Goal: Check status: Check status

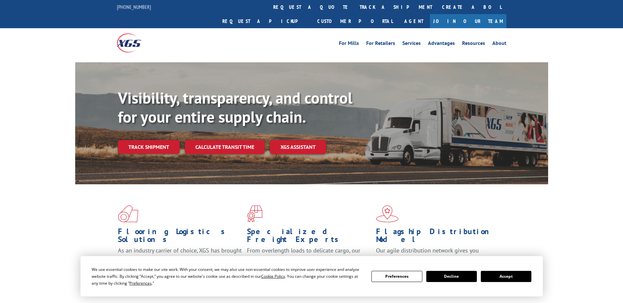
click at [150, 140] on link "Track shipment" at bounding box center [149, 147] width 62 height 14
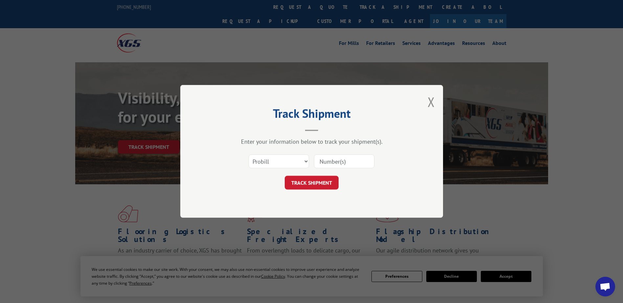
click at [338, 158] on input at bounding box center [344, 162] width 60 height 14
paste input "480068946402"
type input "480068946402"
click at [329, 176] on button "TRACK SHIPMENT" at bounding box center [312, 183] width 54 height 14
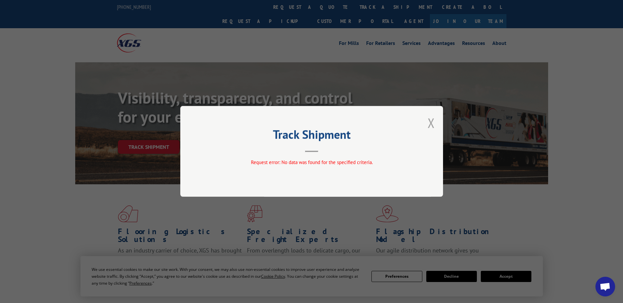
click at [431, 120] on button "Close modal" at bounding box center [430, 122] width 7 height 17
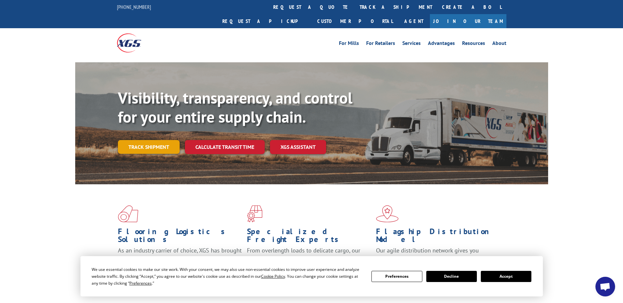
click at [161, 140] on link "Track shipment" at bounding box center [149, 147] width 62 height 14
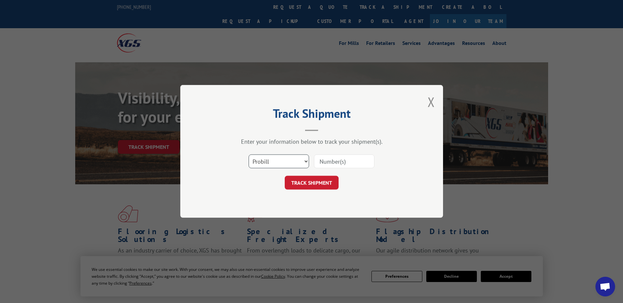
click at [280, 160] on select "Select category... Probill BOL PO" at bounding box center [278, 162] width 60 height 14
select select "bol"
click at [248, 155] on select "Select category... Probill BOL PO" at bounding box center [278, 162] width 60 height 14
click at [330, 163] on input at bounding box center [344, 162] width 60 height 14
paste input "480068946402"
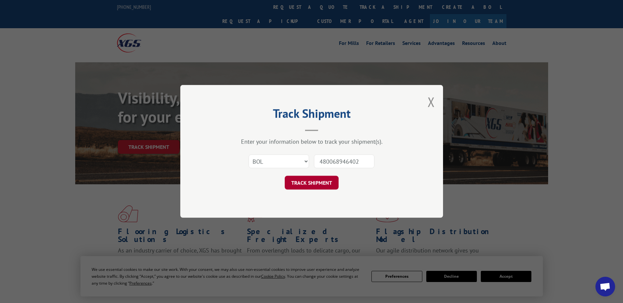
type input "480068946402"
click at [312, 181] on button "TRACK SHIPMENT" at bounding box center [312, 183] width 54 height 14
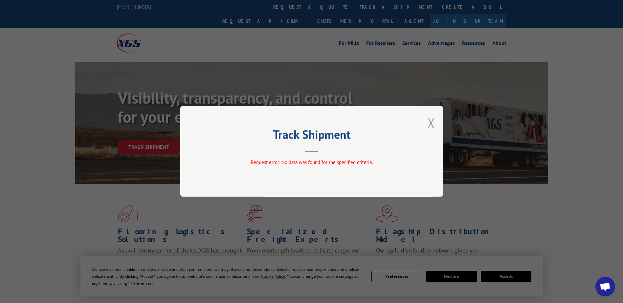
click at [429, 124] on button "Close modal" at bounding box center [430, 122] width 7 height 17
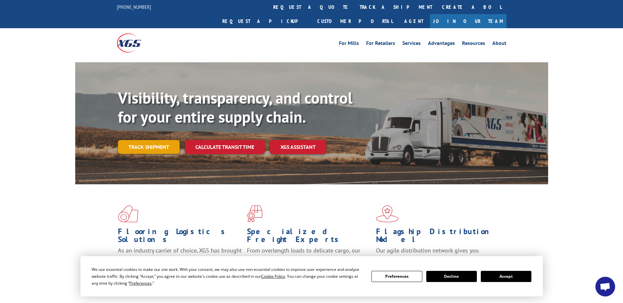
click at [132, 140] on link "Track shipment" at bounding box center [149, 147] width 62 height 14
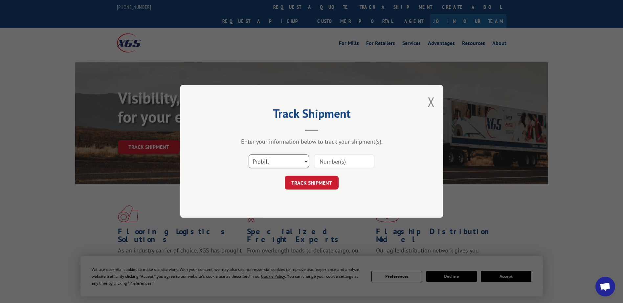
click at [272, 163] on select "Select category... Probill BOL PO" at bounding box center [278, 162] width 60 height 14
select select "po"
click at [248, 155] on select "Select category... Probill BOL PO" at bounding box center [278, 162] width 60 height 14
click at [329, 160] on input at bounding box center [344, 162] width 60 height 14
type input "pr4641"
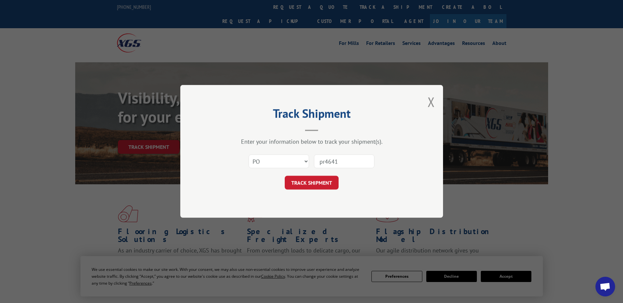
click button "TRACK SHIPMENT" at bounding box center [312, 183] width 54 height 14
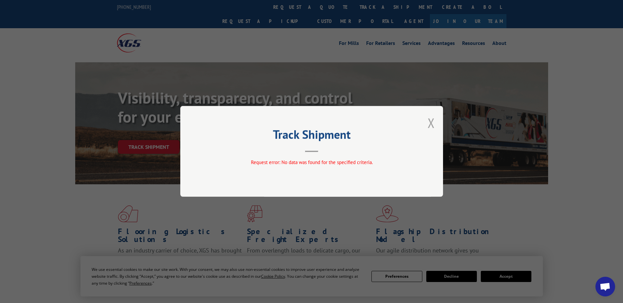
click at [430, 124] on button "Close modal" at bounding box center [430, 122] width 7 height 17
